Goal: Task Accomplishment & Management: Manage account settings

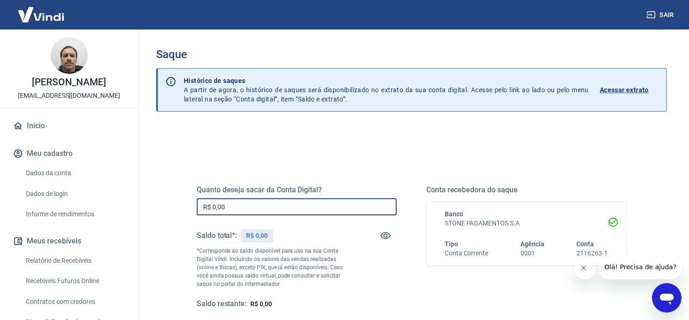
drag, startPoint x: 278, startPoint y: 210, endPoint x: 282, endPoint y: 214, distance: 5.3
click at [278, 210] on input "R$ 0,00" at bounding box center [297, 206] width 200 height 17
click at [289, 210] on input "R$ 0,00" at bounding box center [297, 206] width 200 height 17
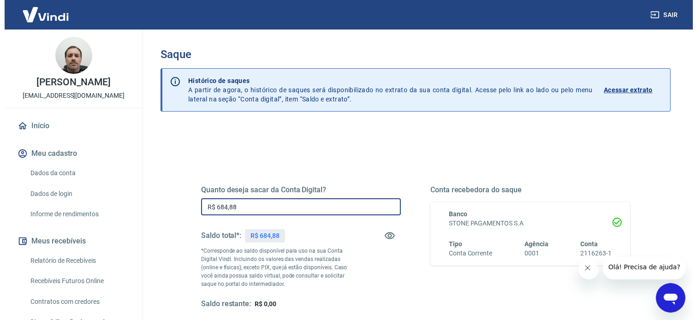
scroll to position [137, 0]
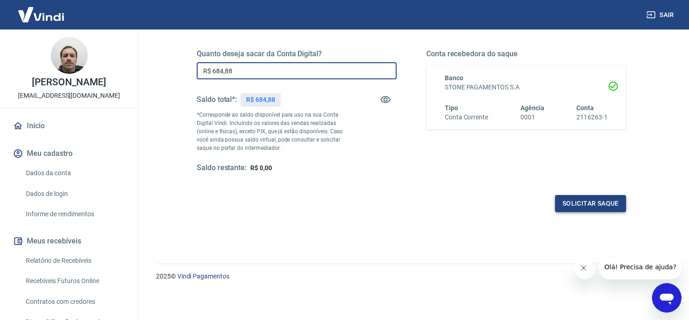
type input "R$ 684,88"
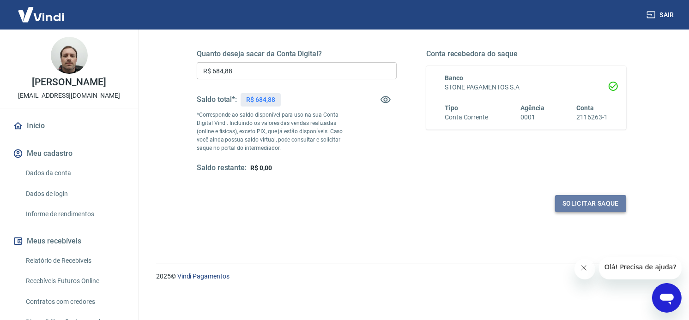
click at [571, 205] on button "Solicitar saque" at bounding box center [590, 203] width 71 height 17
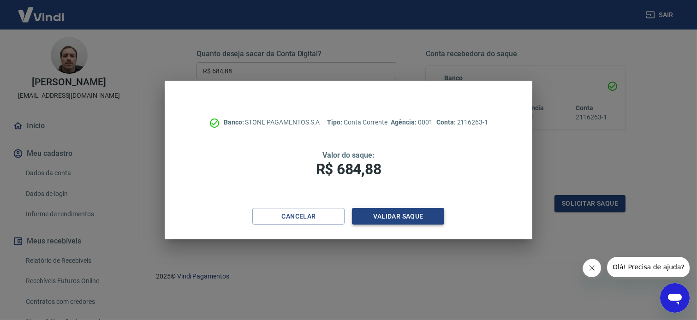
click at [384, 217] on button "Validar saque" at bounding box center [398, 216] width 92 height 17
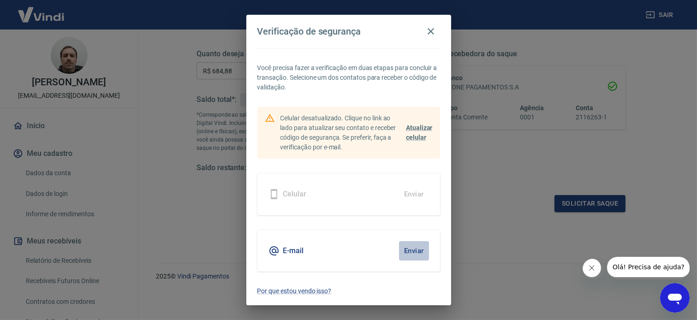
click at [411, 259] on button "Enviar" at bounding box center [414, 250] width 30 height 19
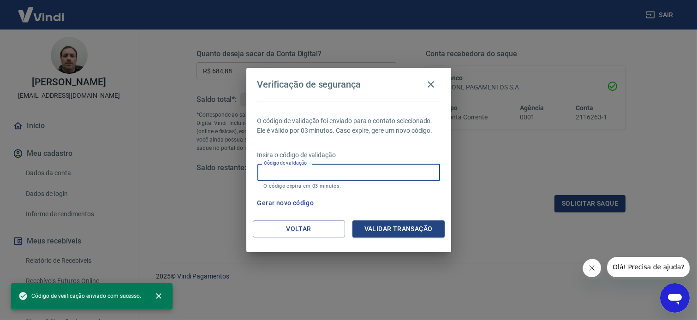
click at [334, 174] on input "Código de validação" at bounding box center [349, 172] width 183 height 17
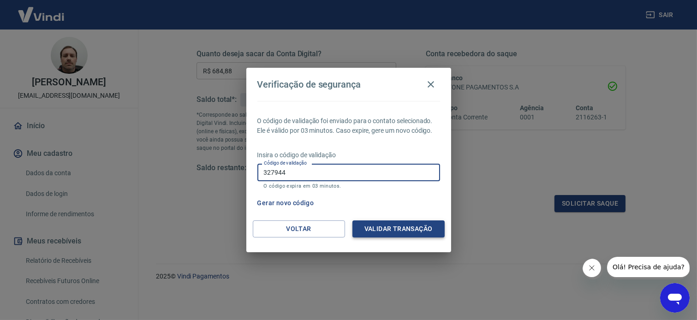
type input "327944"
click at [372, 228] on button "Validar transação" at bounding box center [399, 229] width 92 height 17
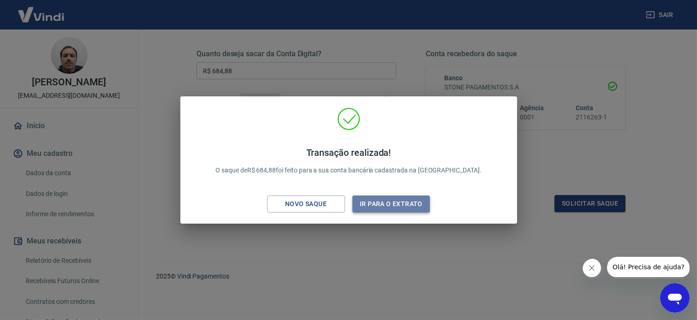
click at [393, 204] on button "Ir para o extrato" at bounding box center [392, 204] width 78 height 17
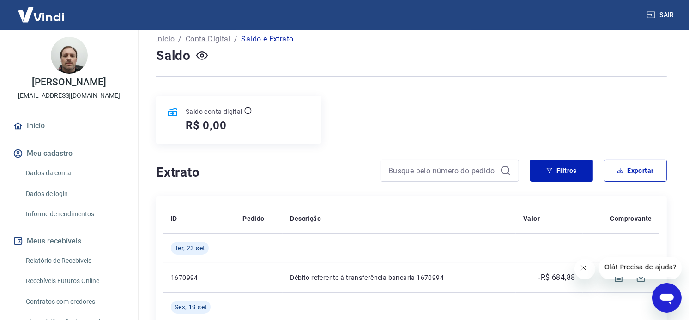
scroll to position [154, 0]
